Goal: Download file/media

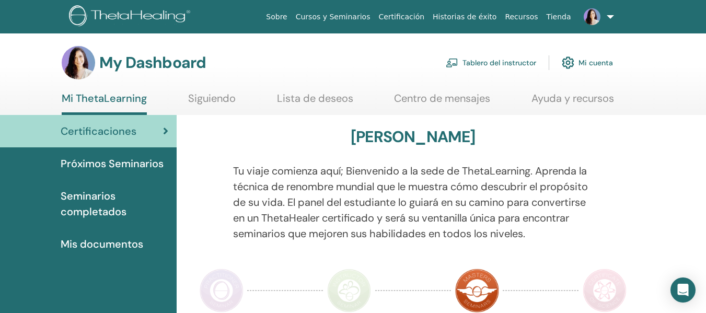
click at [91, 195] on span "Seminarios completados" at bounding box center [115, 203] width 108 height 31
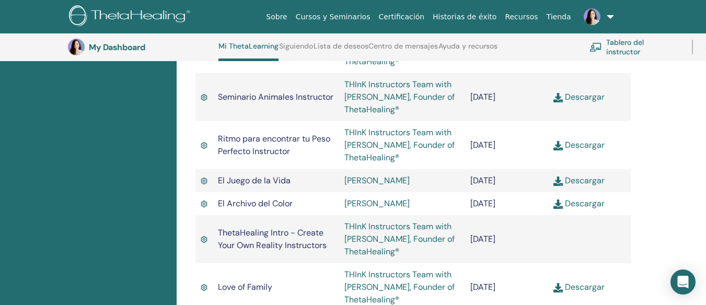
scroll to position [1156, 0]
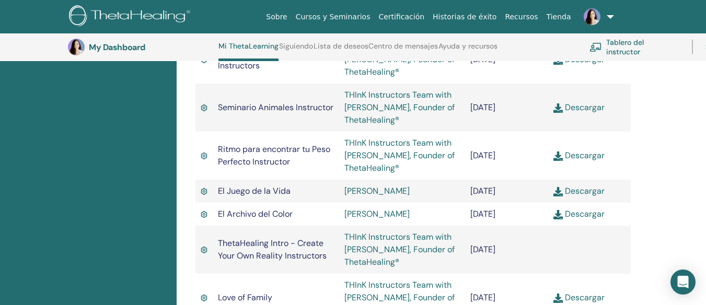
click at [558, 161] on img at bounding box center [557, 156] width 9 height 9
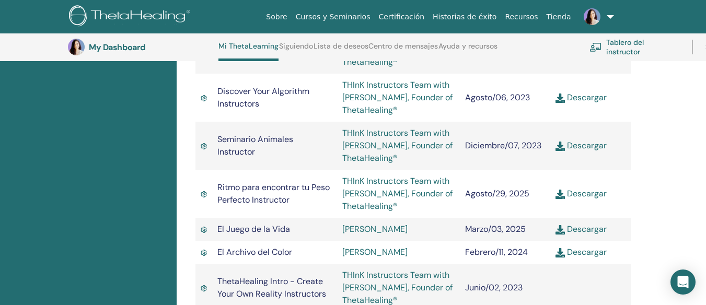
scroll to position [1156, 0]
click at [583, 199] on link "Descargar" at bounding box center [580, 193] width 51 height 11
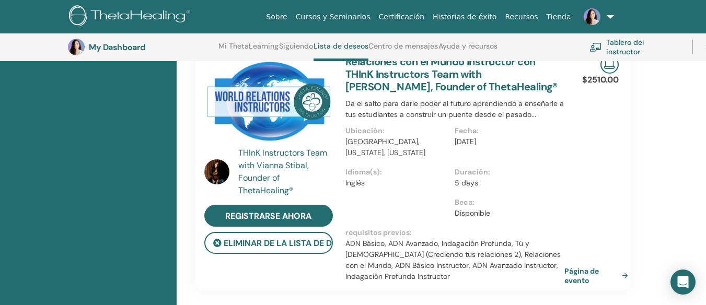
scroll to position [97, 0]
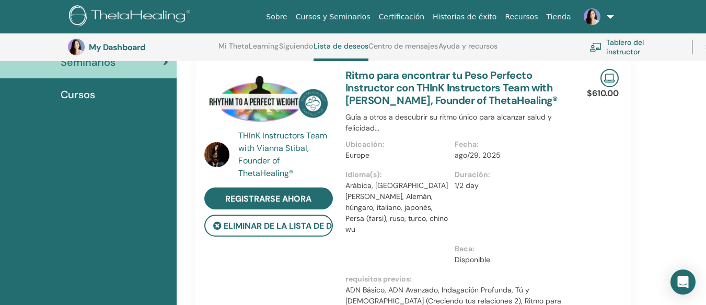
click at [83, 97] on span "Cursos" at bounding box center [78, 95] width 34 height 16
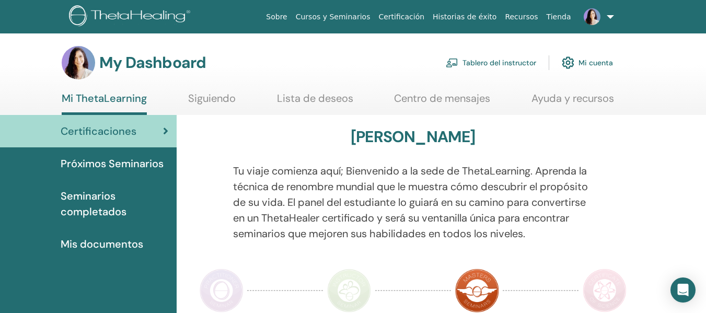
click at [498, 62] on link "Tablero del instructor" at bounding box center [491, 62] width 90 height 23
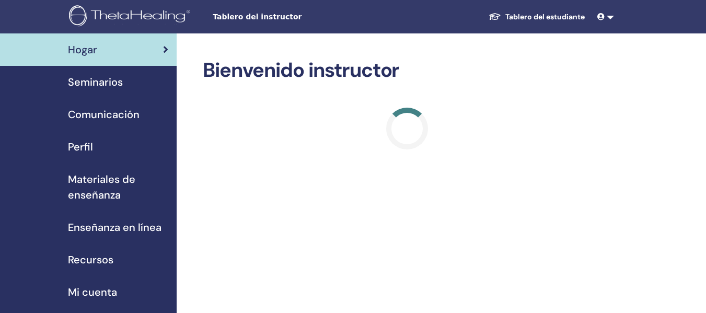
click at [90, 258] on span "Recursos" at bounding box center [90, 260] width 45 height 16
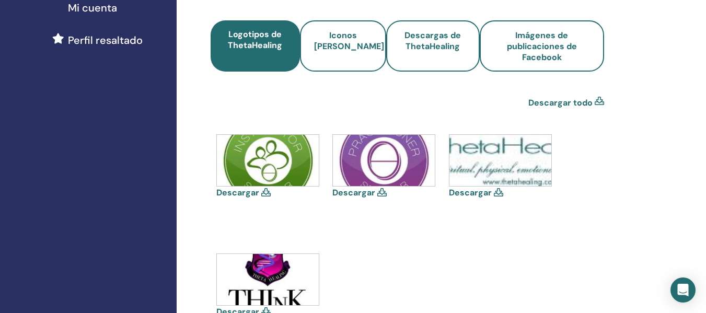
scroll to position [282, 0]
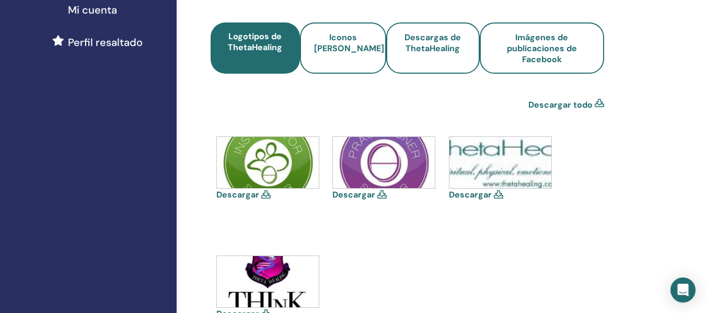
drag, startPoint x: 709, startPoint y: 86, endPoint x: 688, endPoint y: 165, distance: 82.1
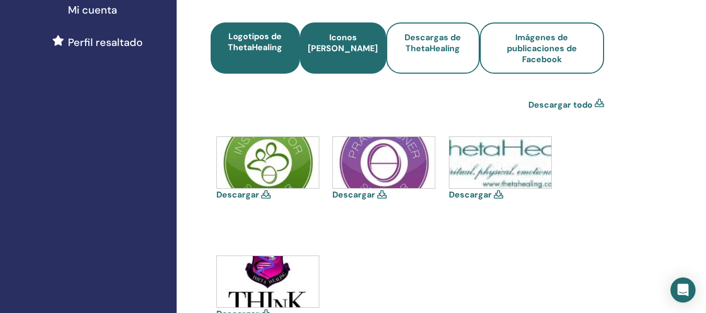
click at [356, 39] on span "Iconos [PERSON_NAME]" at bounding box center [343, 48] width 70 height 33
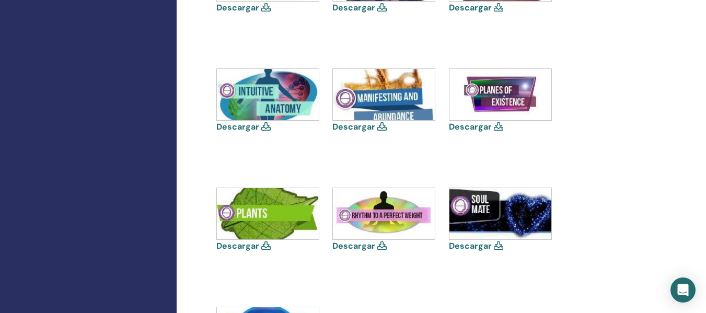
scroll to position [841, 0]
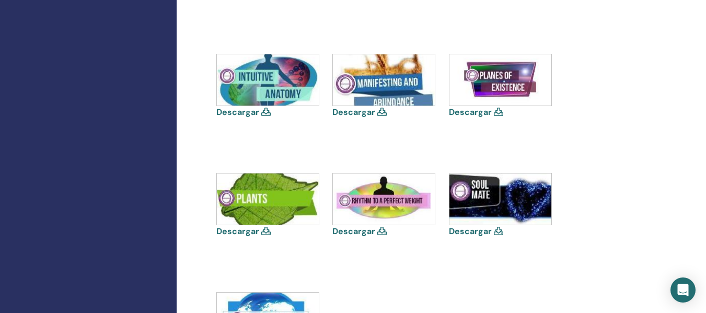
drag, startPoint x: 710, startPoint y: 21, endPoint x: 696, endPoint y: 172, distance: 151.7
click at [373, 231] on link "Descargar" at bounding box center [353, 231] width 43 height 11
